Goal: Task Accomplishment & Management: Manage account settings

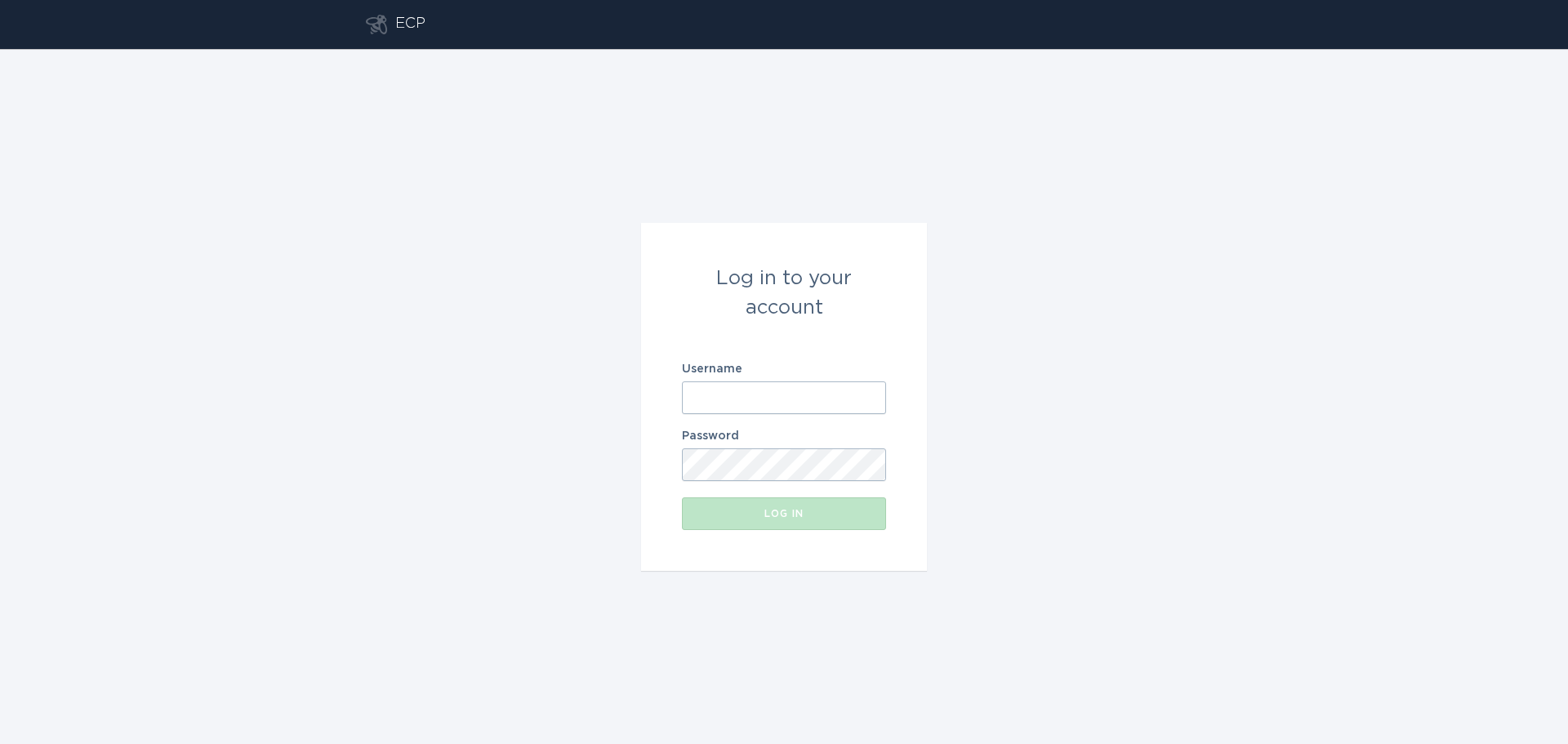
type input "[EMAIL_ADDRESS][DOMAIN_NAME]"
click at [887, 548] on form "Log in to your account Username [PERSON_NAME][EMAIL_ADDRESS][DOMAIN_NAME] Passw…" at bounding box center [784, 397] width 286 height 348
click at [830, 529] on button "Log in" at bounding box center [784, 513] width 204 height 33
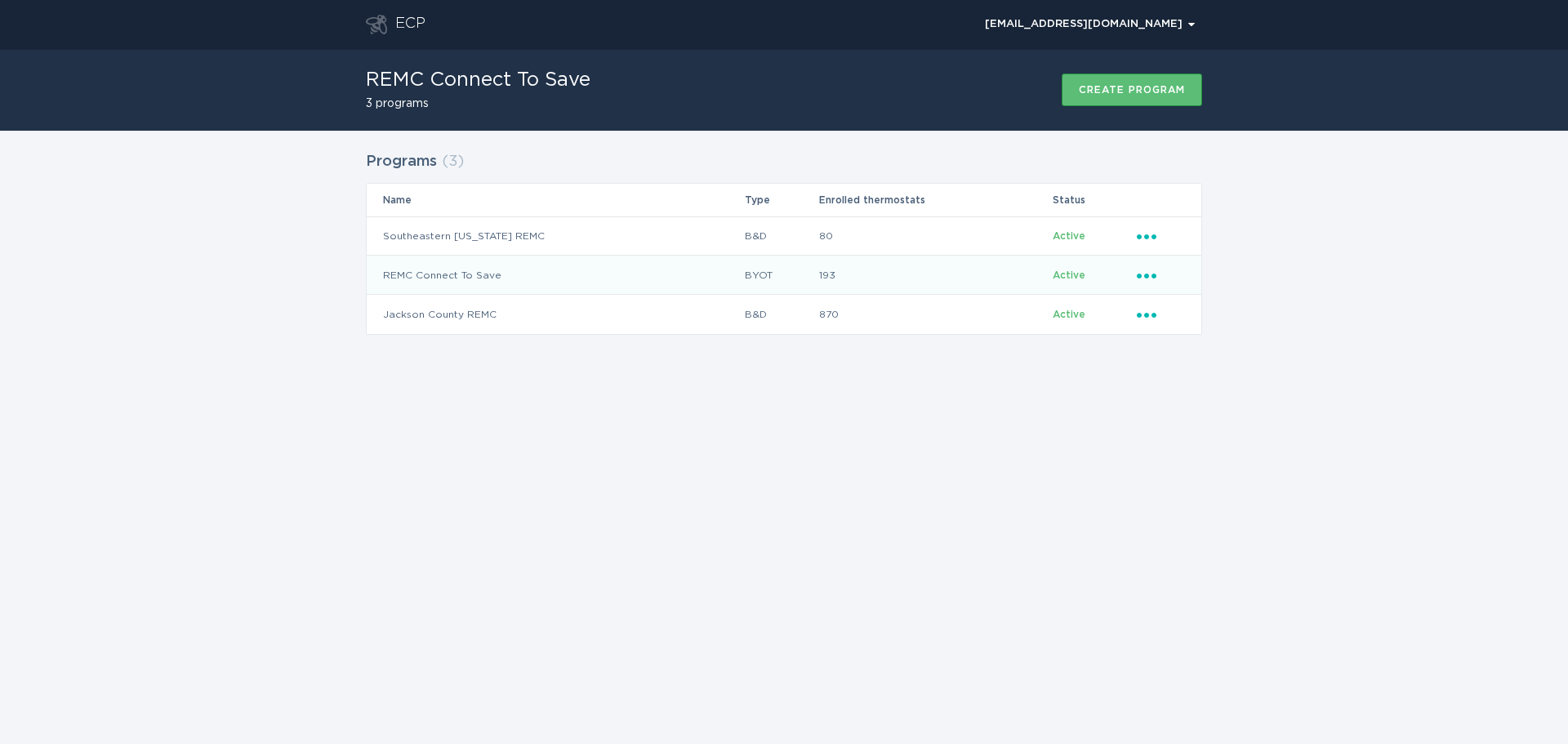
click at [453, 277] on td "REMC Connect To Save" at bounding box center [556, 275] width 378 height 39
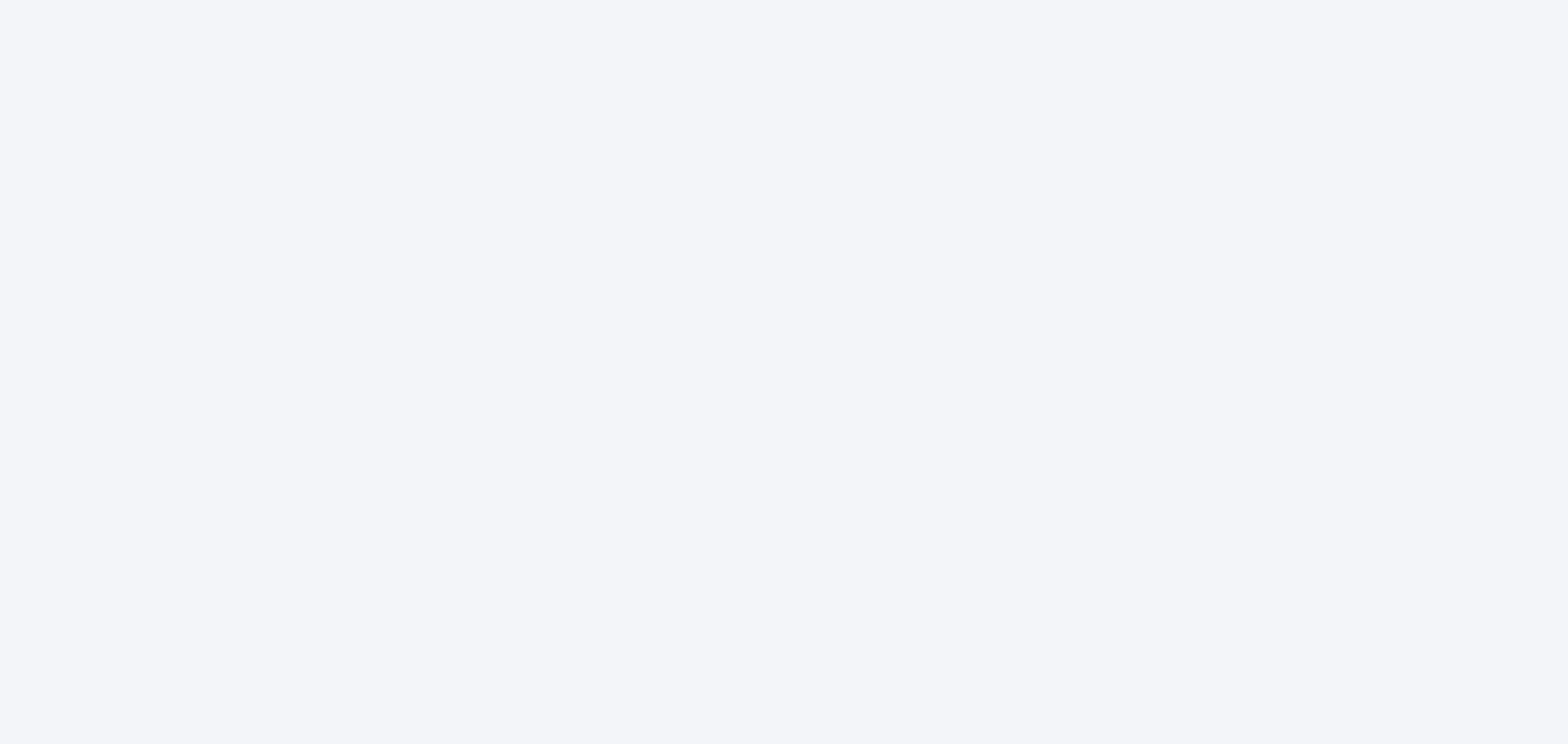
click at [1405, 408] on div at bounding box center [784, 372] width 1568 height 744
click at [1303, 377] on div at bounding box center [784, 372] width 1568 height 744
click at [440, 307] on div at bounding box center [784, 372] width 1568 height 744
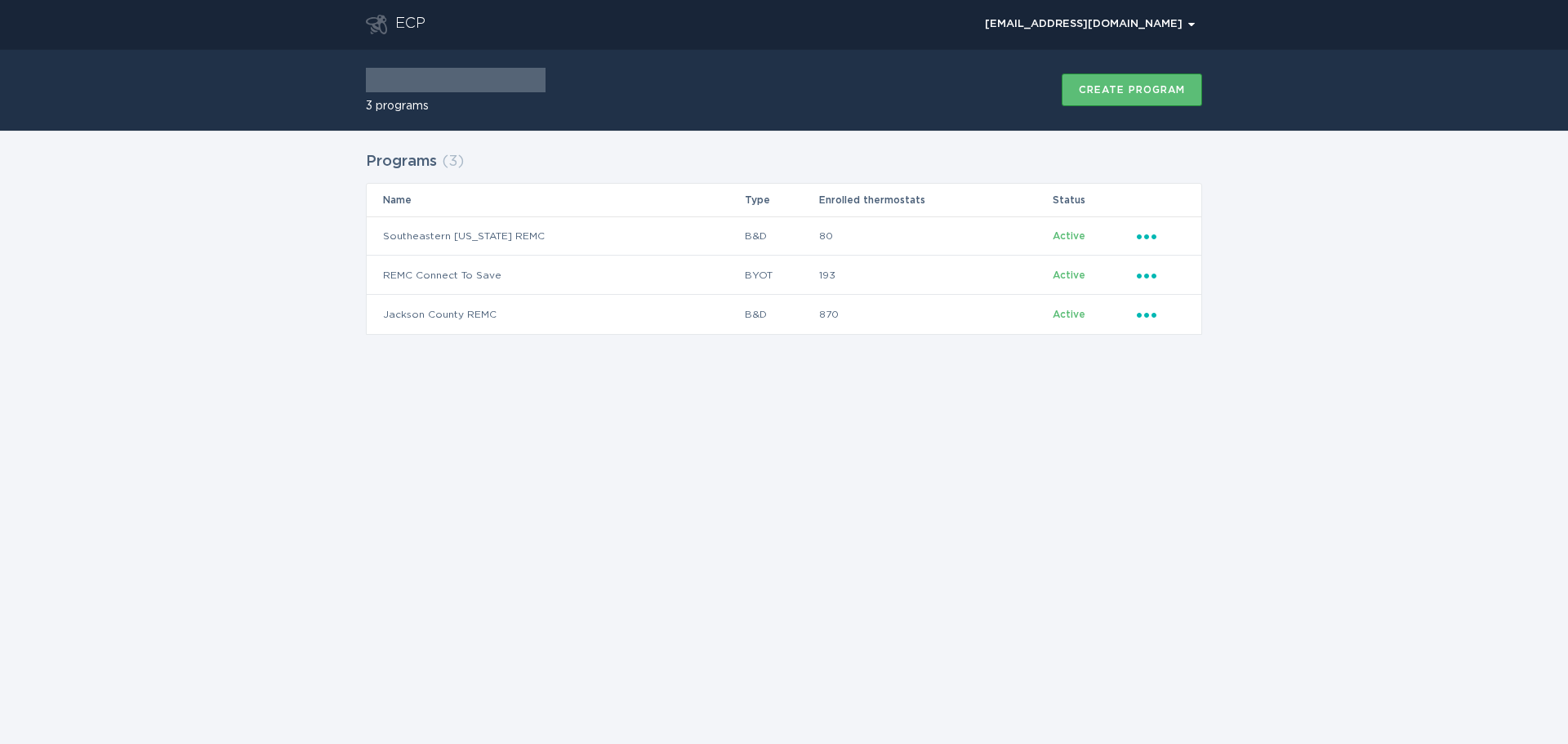
click at [350, 45] on div "ECP kendallh@seiremc.com Chevron" at bounding box center [784, 24] width 1568 height 49
click at [1438, 340] on div "Programs ( 3 ) Name Type Enrolled thermostats Status Southeastern Indiana REMC …" at bounding box center [784, 253] width 1568 height 245
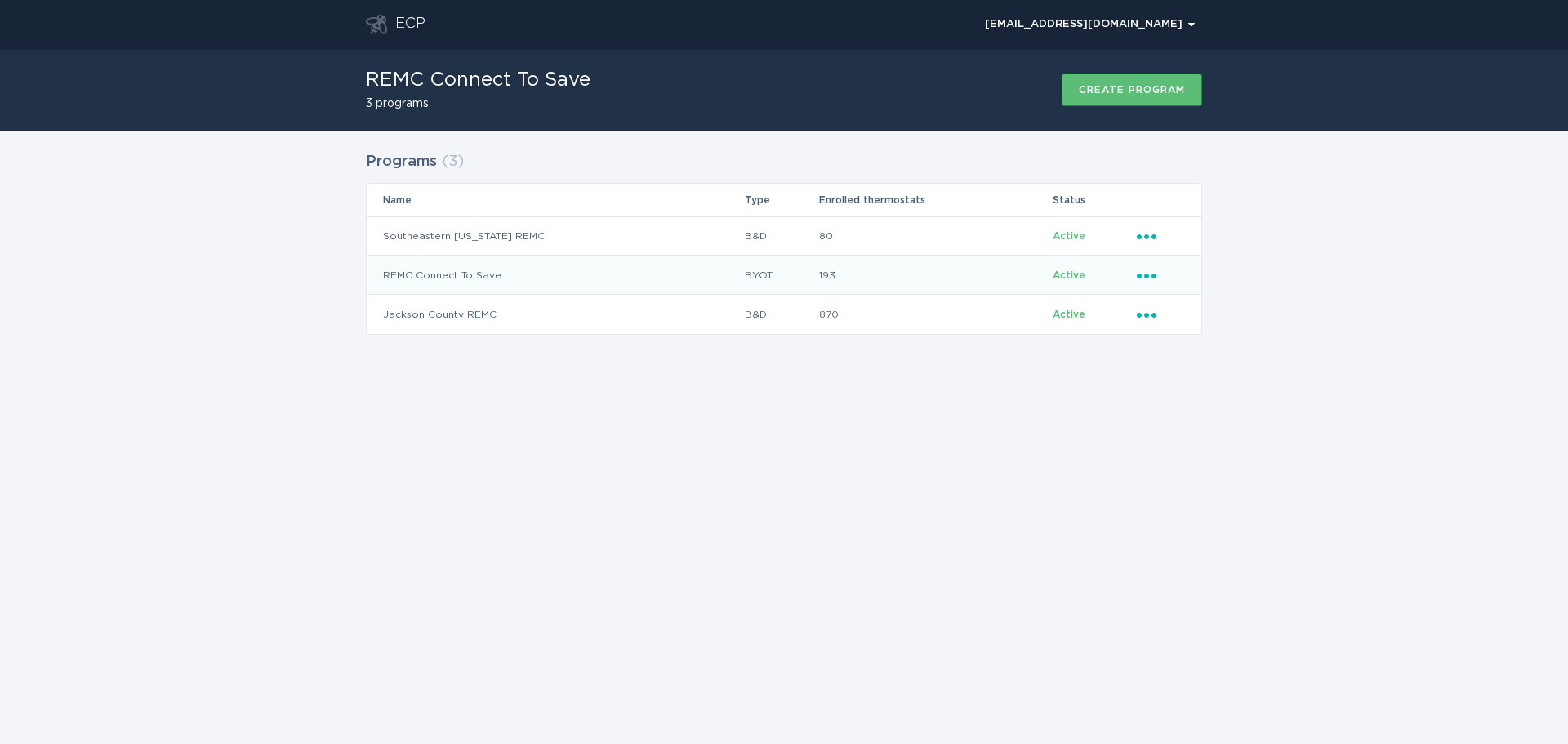
click at [1156, 275] on icon "Ellipsis" at bounding box center [1148, 274] width 23 height 14
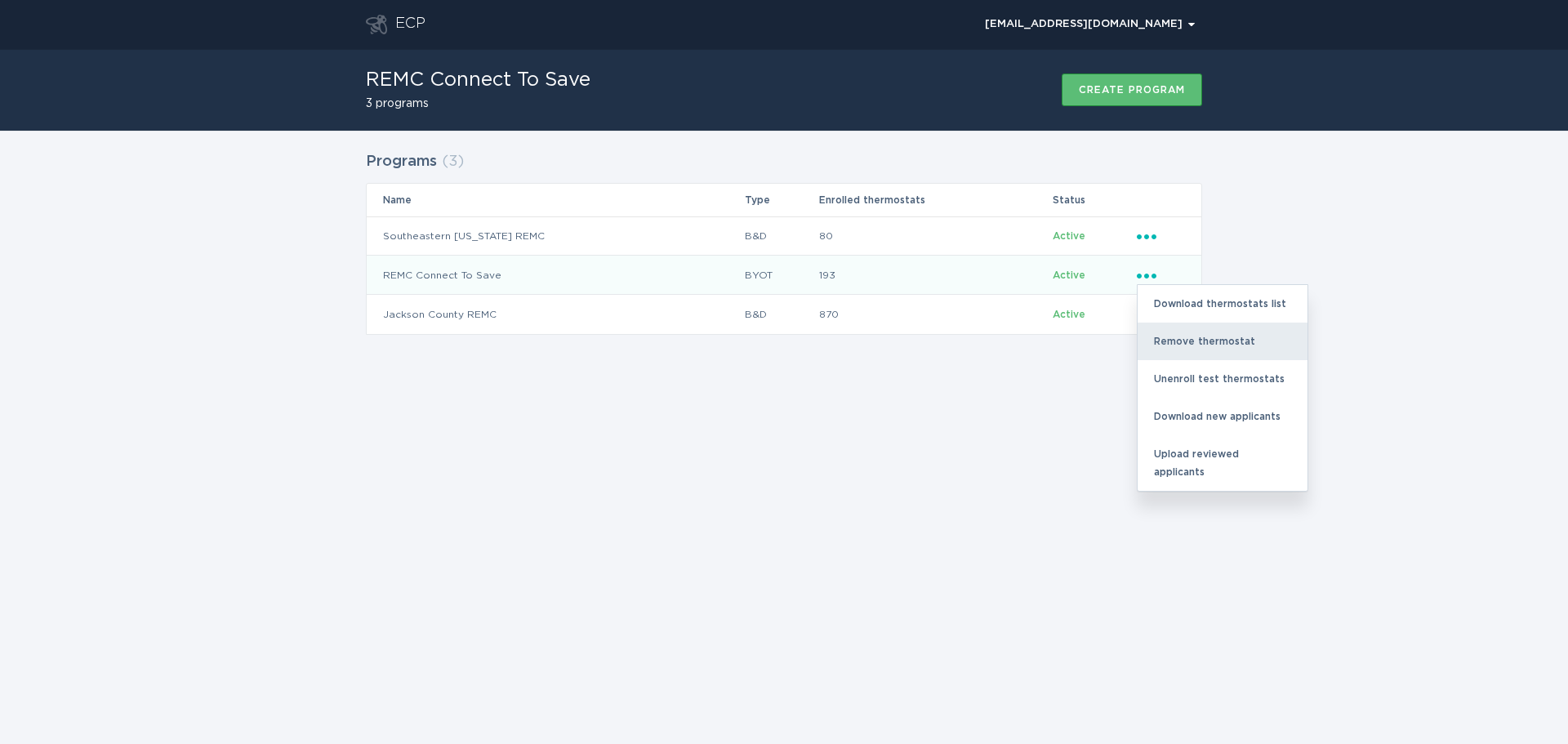
click at [1204, 333] on div "Remove thermostat" at bounding box center [1222, 341] width 170 height 37
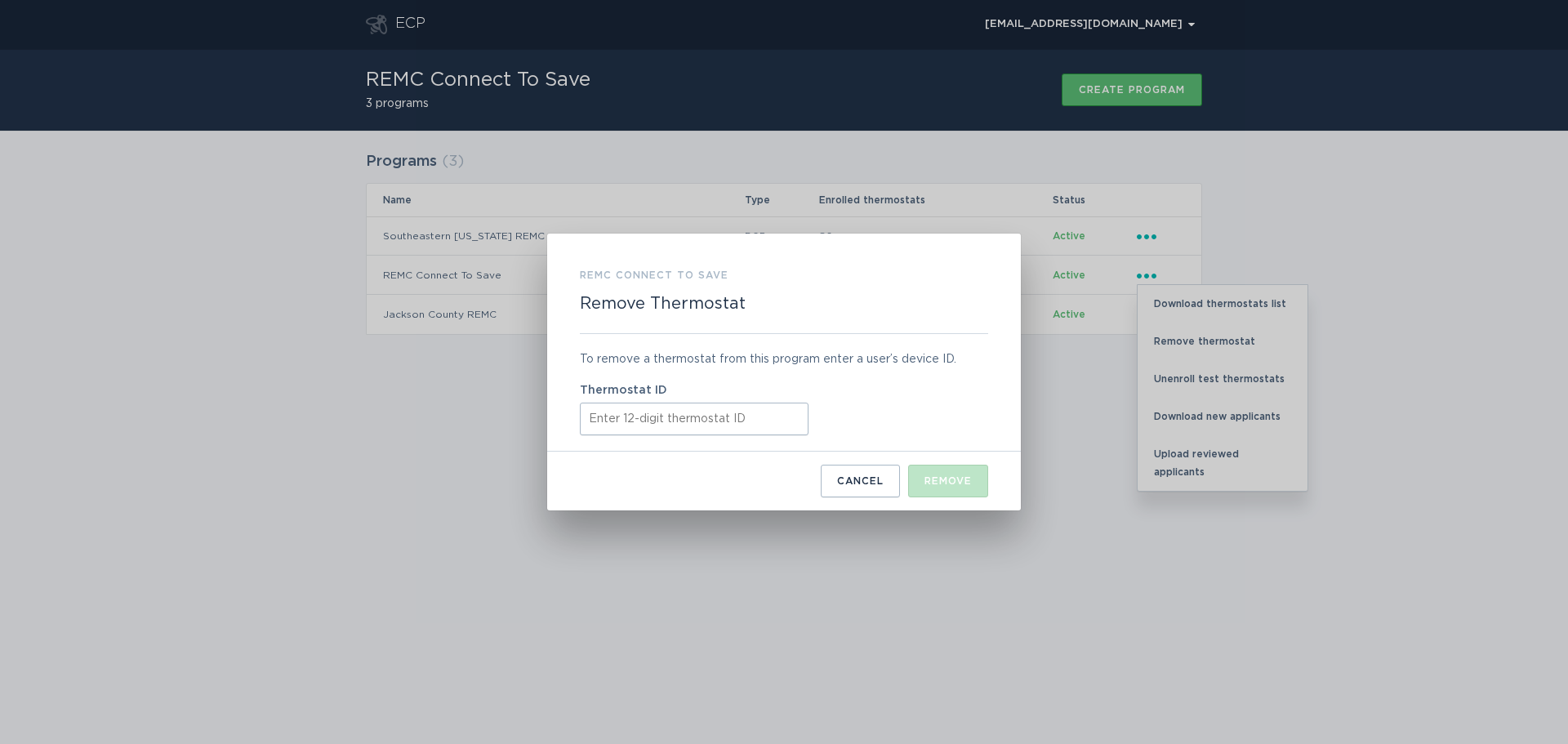
click at [744, 418] on input "Thermostat ID" at bounding box center [694, 419] width 229 height 33
click at [856, 490] on button "Cancel" at bounding box center [860, 481] width 79 height 33
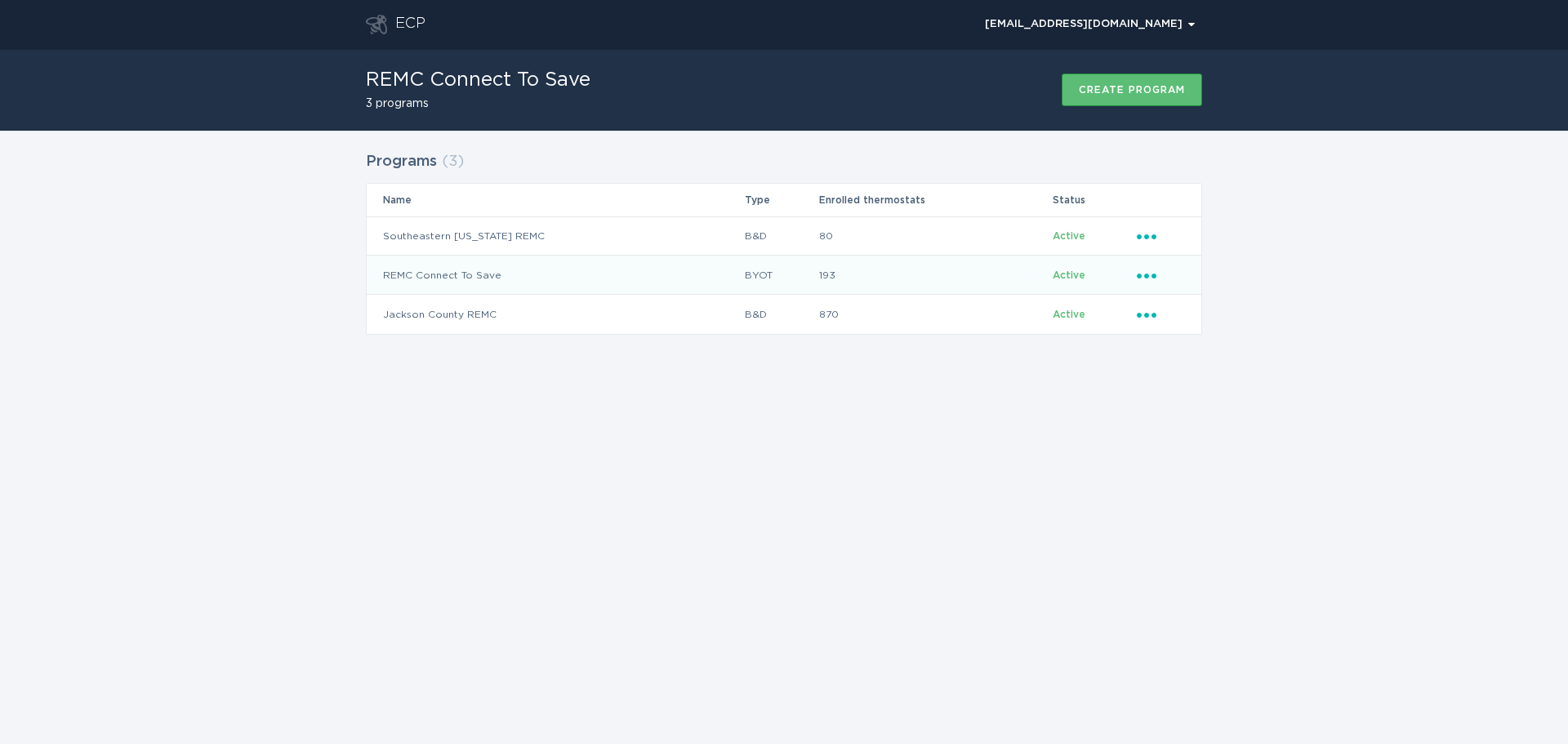
click at [1146, 272] on icon "Ellipsis" at bounding box center [1148, 274] width 23 height 14
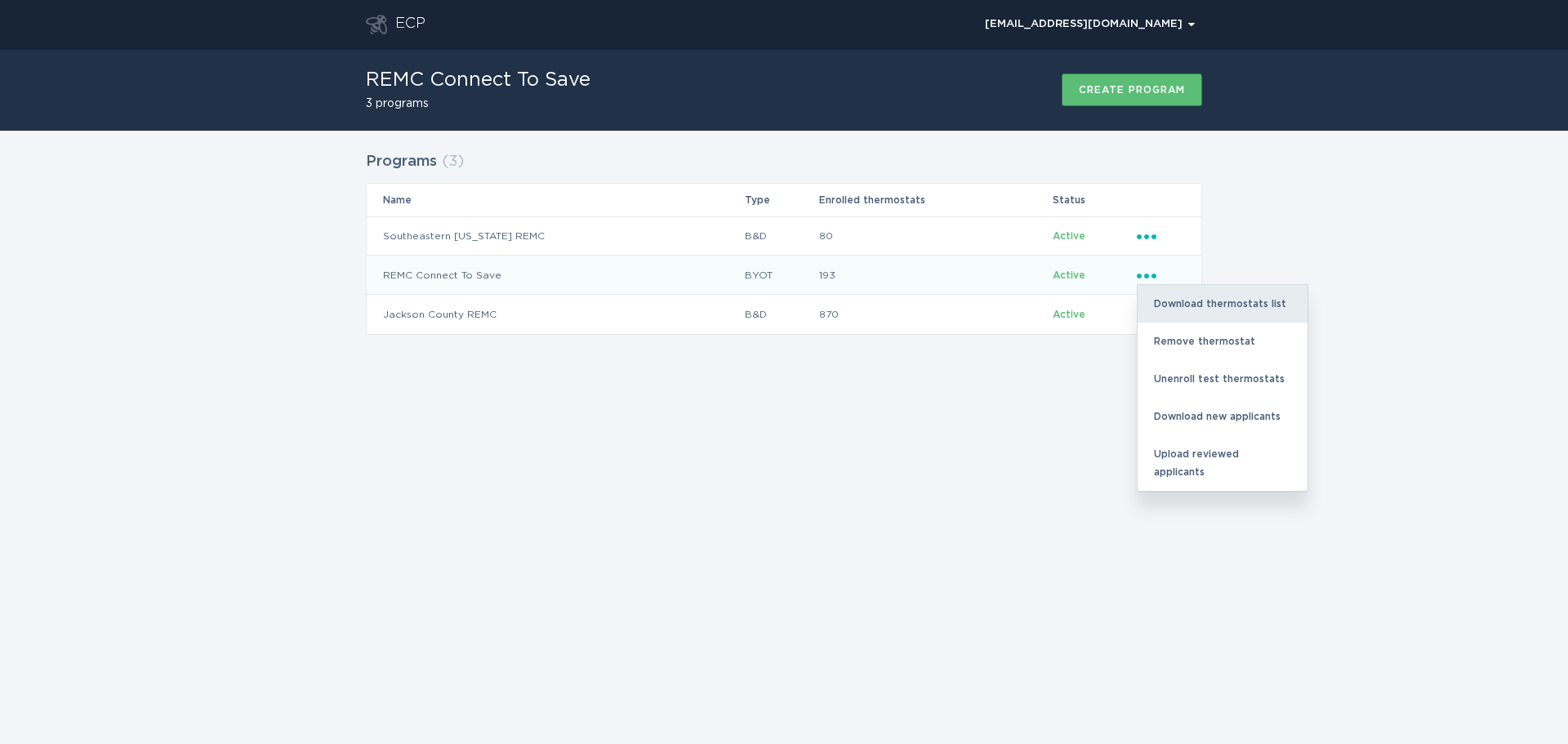
click at [1206, 299] on div "Download thermostats list" at bounding box center [1222, 304] width 170 height 37
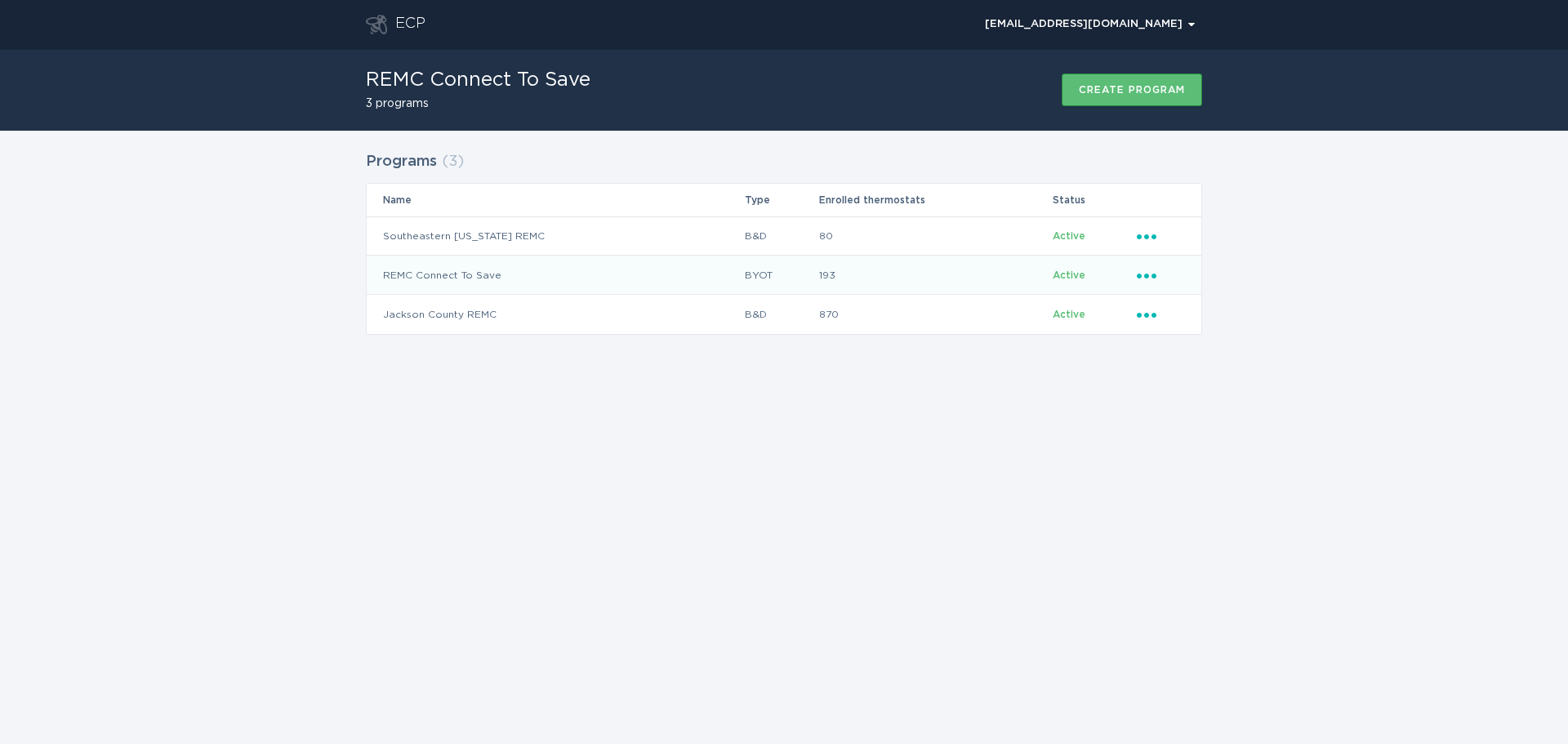
click at [1139, 277] on icon "Popover menu" at bounding box center [1147, 276] width 20 height 5
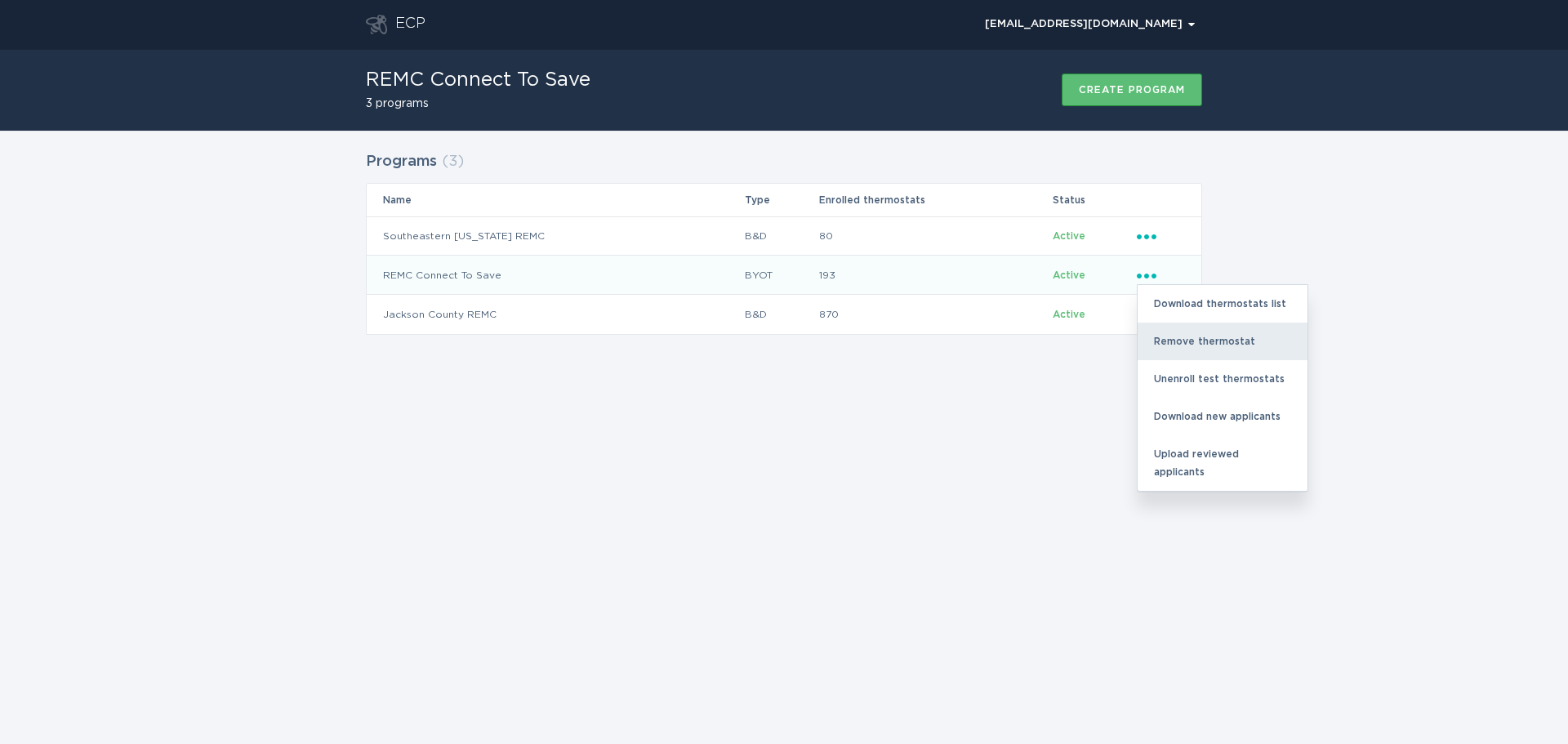
click at [1184, 336] on div "Remove thermostat" at bounding box center [1222, 341] width 170 height 37
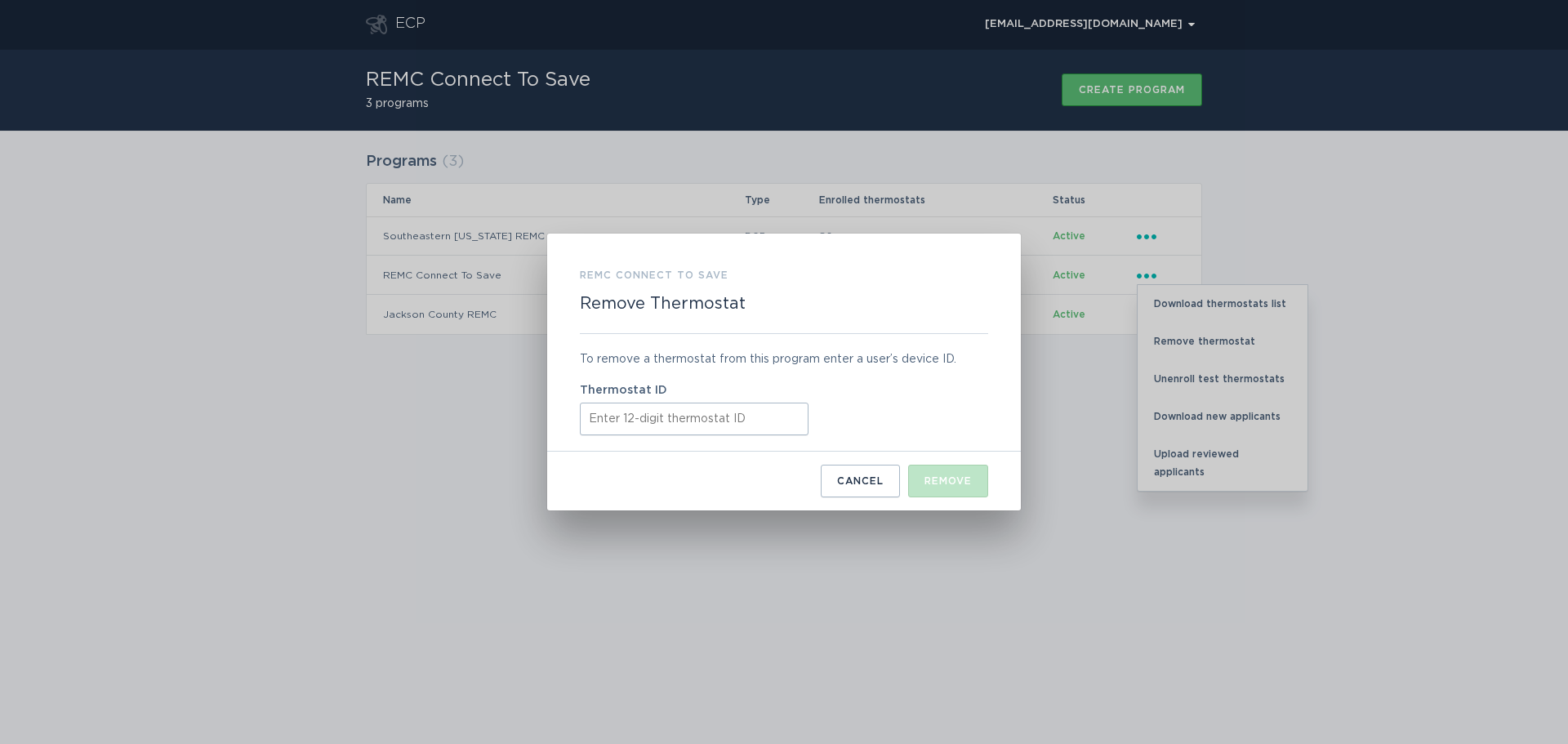
click at [698, 414] on input "Thermostat ID" at bounding box center [694, 419] width 229 height 33
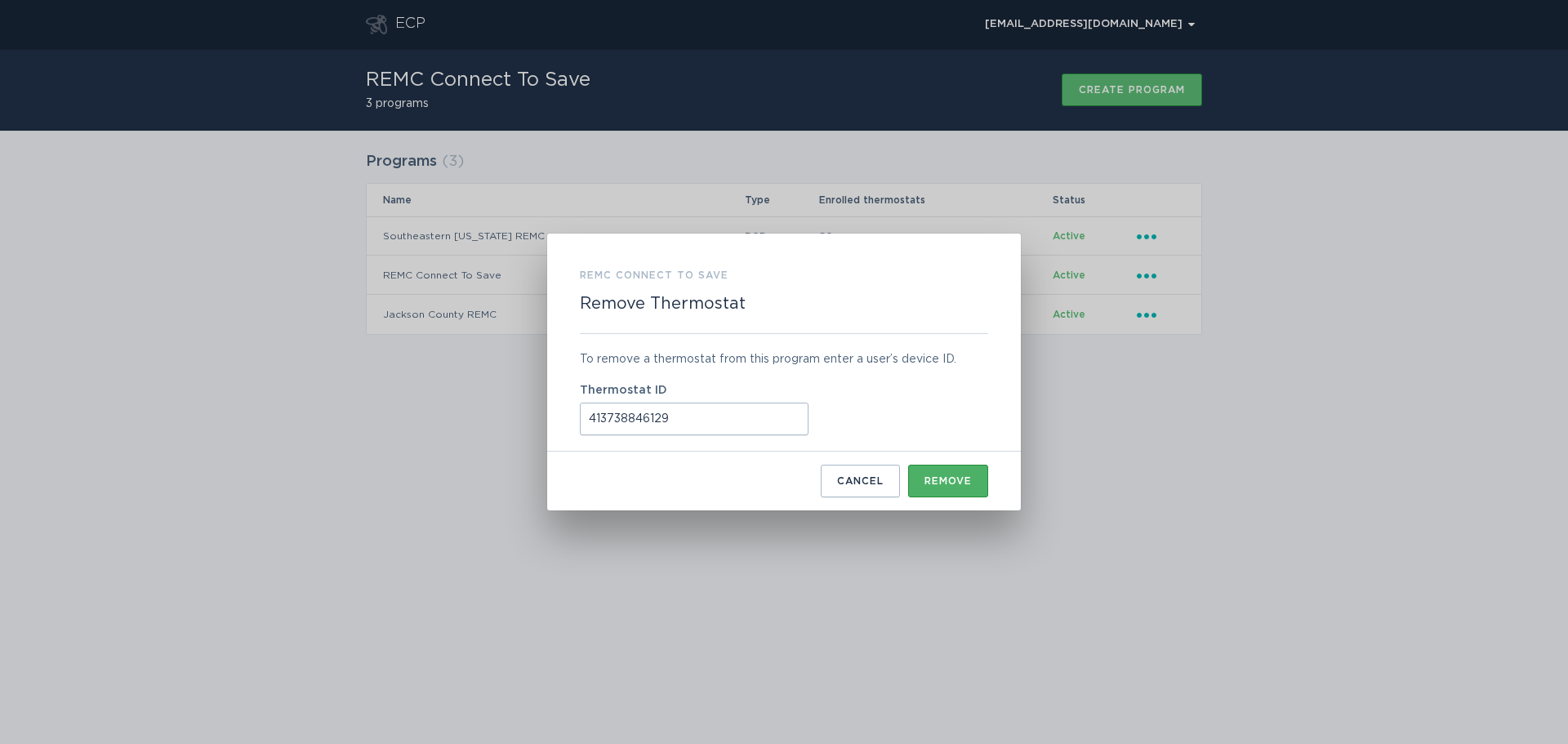
type input "413738846129"
click at [962, 478] on div "Remove" at bounding box center [948, 481] width 47 height 10
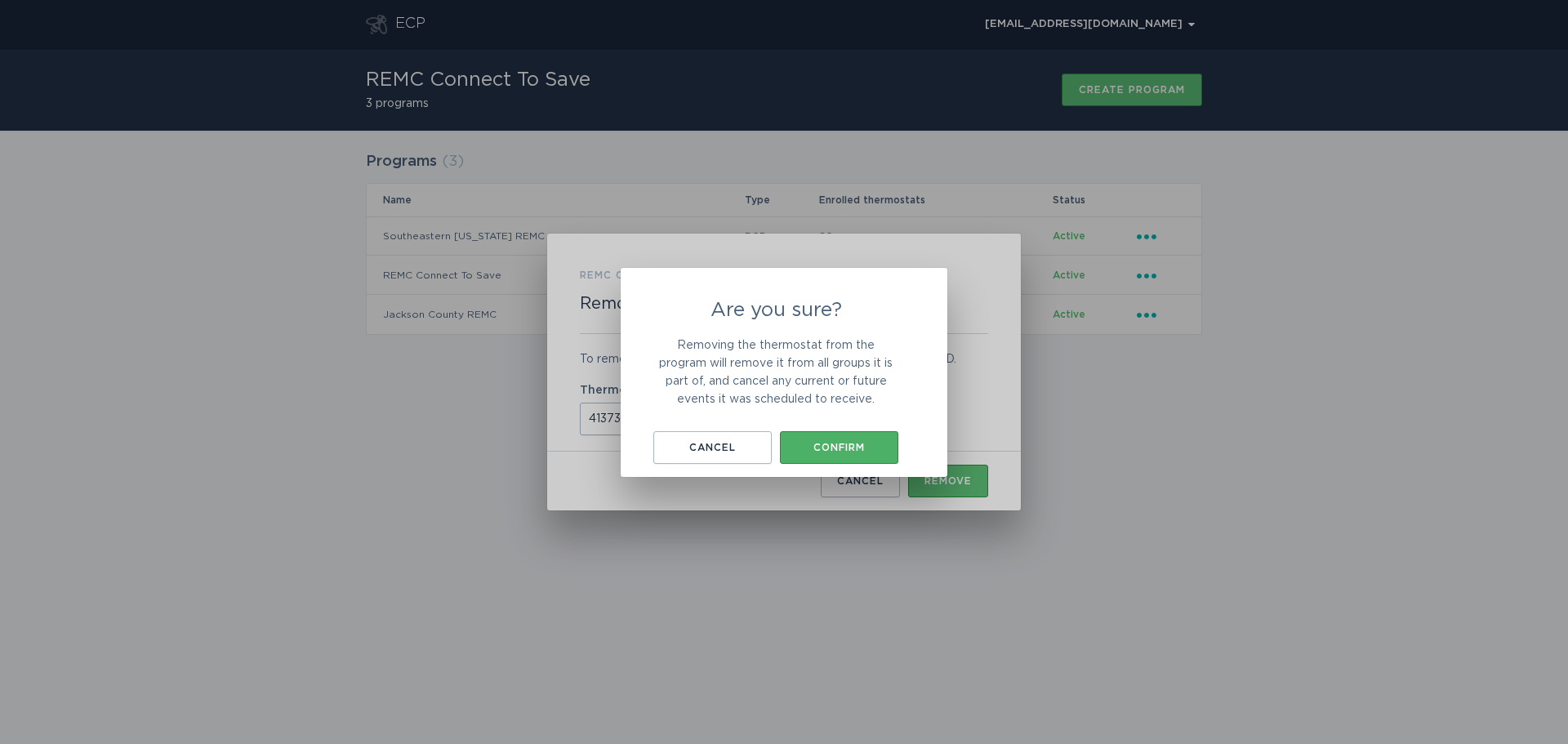
click at [841, 446] on div "Confirm" at bounding box center [839, 447] width 102 height 10
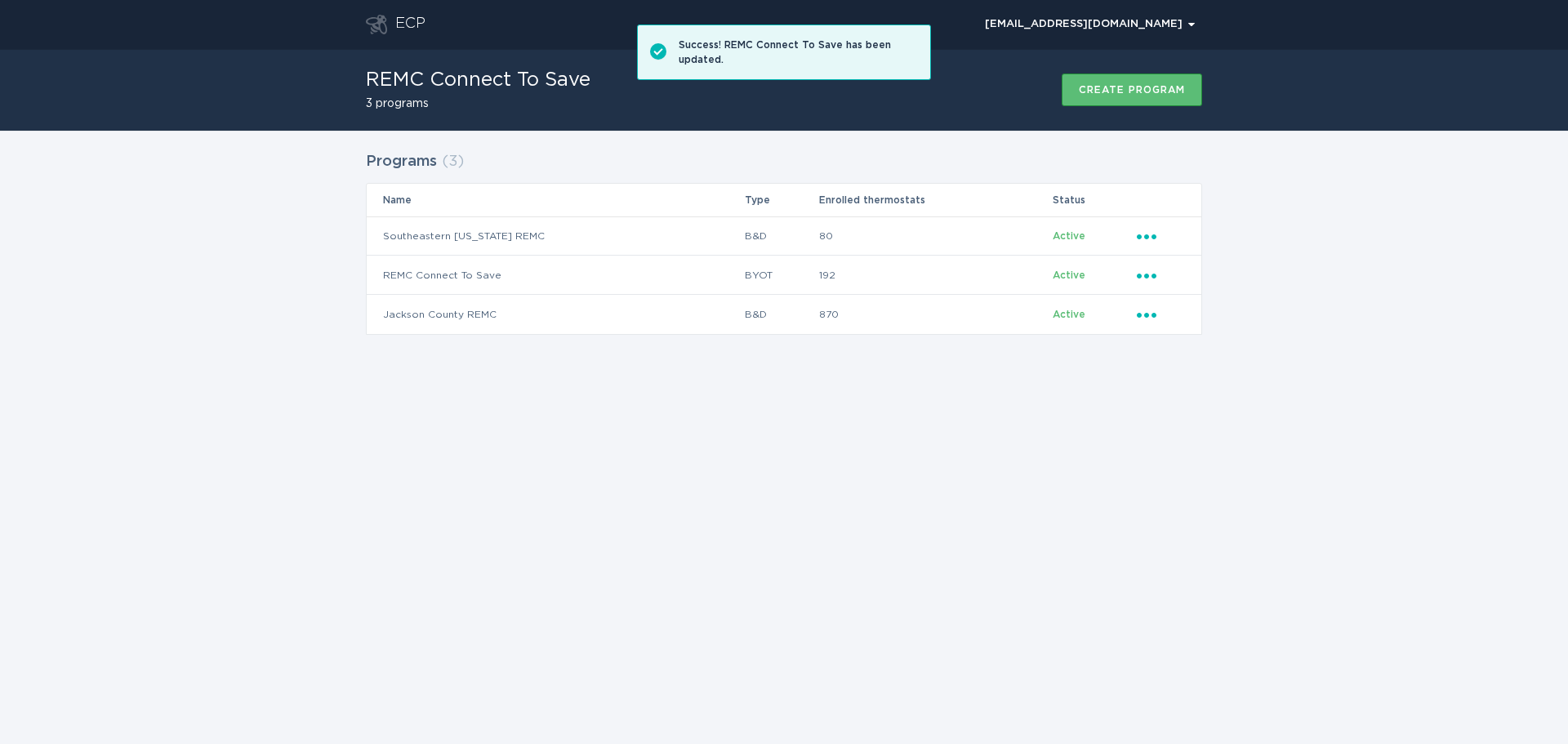
click at [557, 494] on div "ECP kendallh@seiremc.com Chevron REMC Connect To Save 3 programs Create program…" at bounding box center [784, 372] width 1568 height 744
